Goal: Task Accomplishment & Management: Use online tool/utility

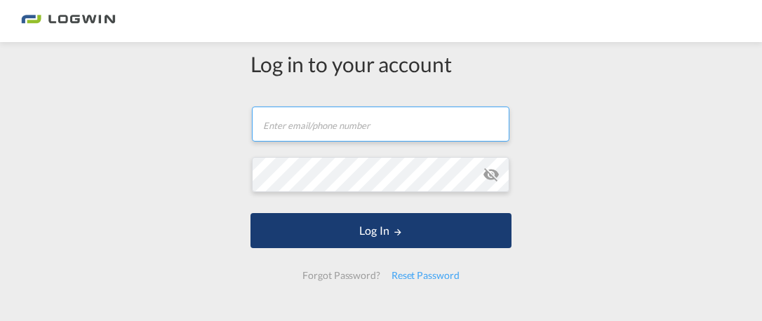
type input "[PERSON_NAME][EMAIL_ADDRESS][PERSON_NAME][DOMAIN_NAME]"
click at [454, 228] on button "Log In" at bounding box center [381, 230] width 261 height 35
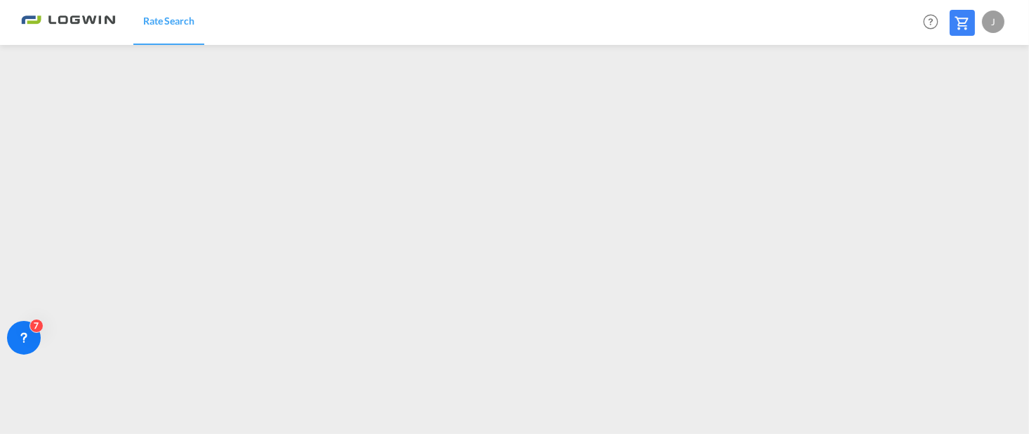
click at [762, 24] on md-icon at bounding box center [962, 23] width 17 height 17
